Goal: Task Accomplishment & Management: Manage account settings

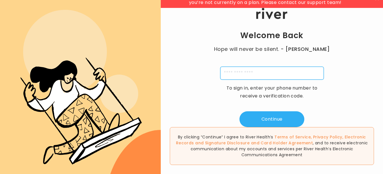
click at [273, 74] on input "tel" at bounding box center [271, 73] width 103 height 13
type input "**********"
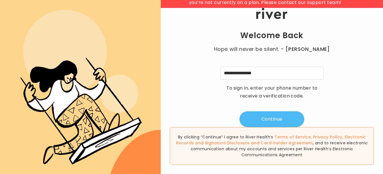
click at [265, 120] on button "Continue" at bounding box center [271, 119] width 65 height 16
type input "*"
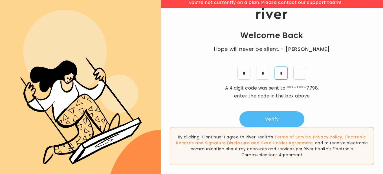
type input "*"
click at [266, 120] on button "Verify" at bounding box center [271, 119] width 65 height 16
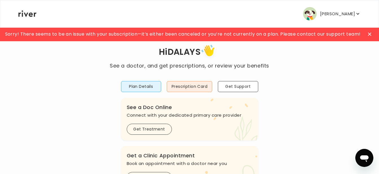
click at [353, 14] on p "[PERSON_NAME]" at bounding box center [337, 14] width 35 height 8
click at [367, 36] on div at bounding box center [369, 34] width 9 height 9
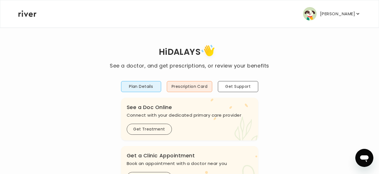
click at [357, 15] on icon "button" at bounding box center [358, 14] width 6 height 6
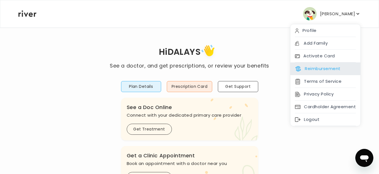
click at [328, 68] on button "Reimbursement" at bounding box center [317, 69] width 45 height 8
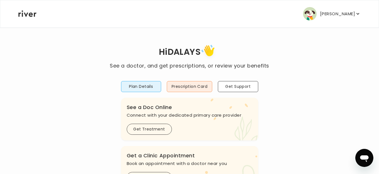
click at [338, 12] on p "[PERSON_NAME]" at bounding box center [337, 14] width 35 height 8
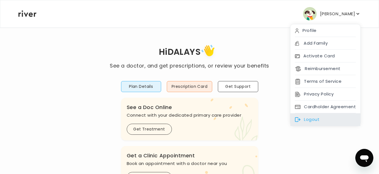
click at [313, 118] on div "Logout" at bounding box center [325, 119] width 70 height 13
